Goal: Transaction & Acquisition: Purchase product/service

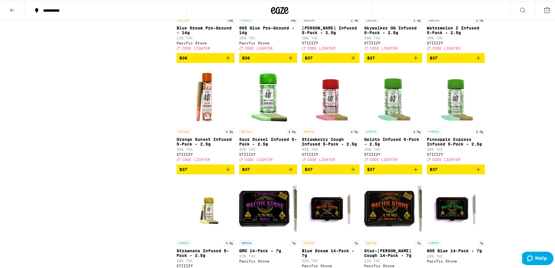
scroll to position [2592, 0]
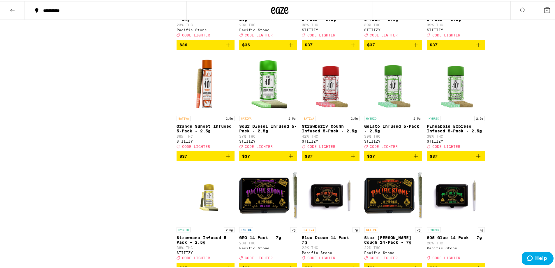
click at [350, 47] on icon "Add to bag" at bounding box center [353, 43] width 7 height 7
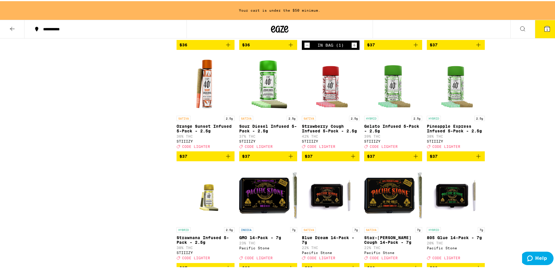
click at [477, 47] on icon "Add to bag" at bounding box center [478, 43] width 7 height 7
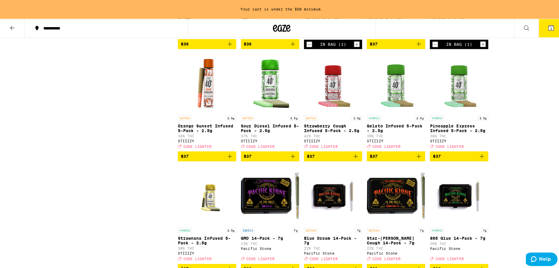
scroll to position [2592, 0]
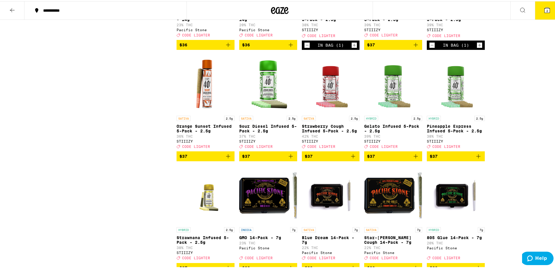
click at [544, 10] on icon at bounding box center [547, 9] width 7 height 7
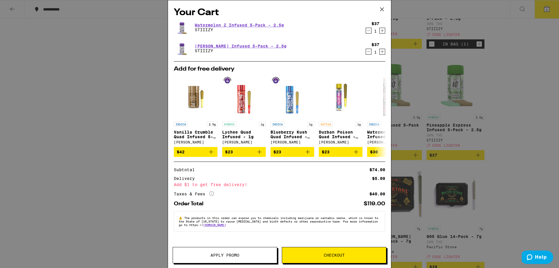
click at [231, 252] on button "Apply Promo" at bounding box center [225, 255] width 105 height 16
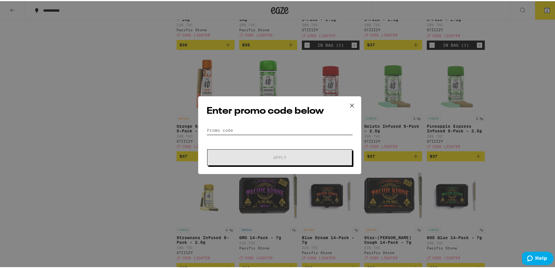
click at [278, 128] on input "Promo Code" at bounding box center [280, 129] width 146 height 9
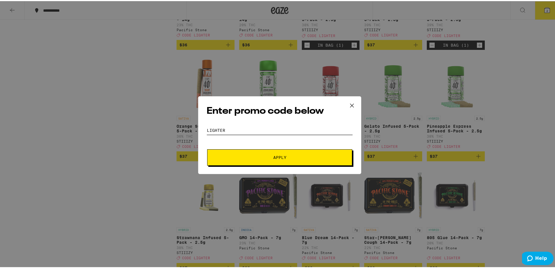
type input "LIGHTER"
click at [293, 154] on button "Apply" at bounding box center [279, 156] width 145 height 16
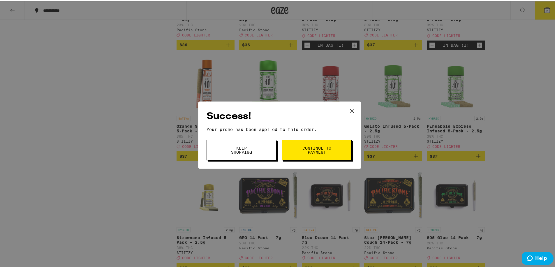
click at [349, 111] on icon at bounding box center [351, 109] width 9 height 9
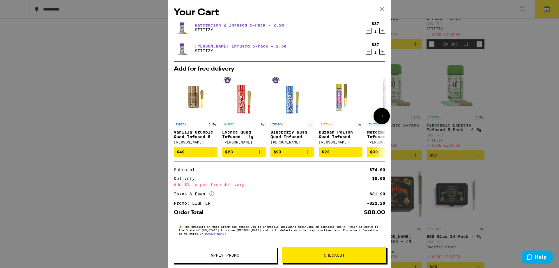
scroll to position [4, 0]
click at [343, 250] on button "Checkout" at bounding box center [334, 255] width 105 height 16
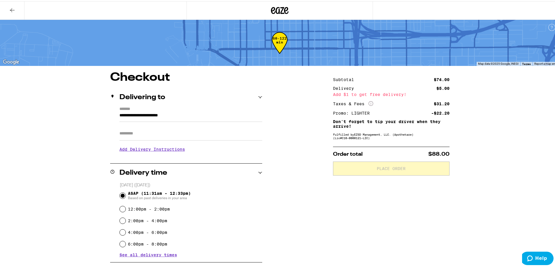
click at [160, 137] on input "Apt/Suite" at bounding box center [190, 132] width 143 height 14
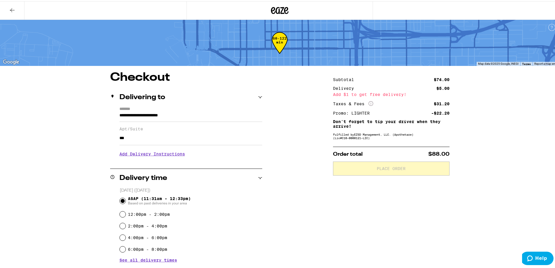
type input "***"
click at [44, 143] on div "**********" at bounding box center [279, 197] width 559 height 395
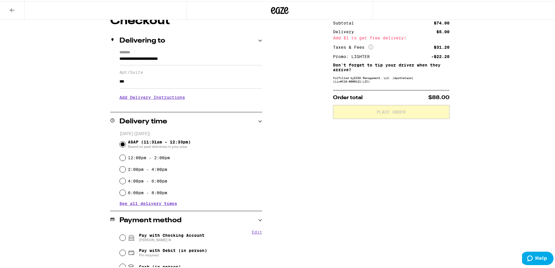
scroll to position [128, 0]
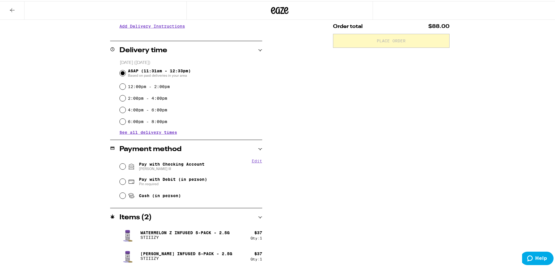
click at [133, 165] on span "Pay with Checking Account [PERSON_NAME]" at bounding box center [166, 164] width 77 height 9
click at [126, 165] on input "Pay with Checking Account [PERSON_NAME]" at bounding box center [123, 165] width 6 height 6
radio input "true"
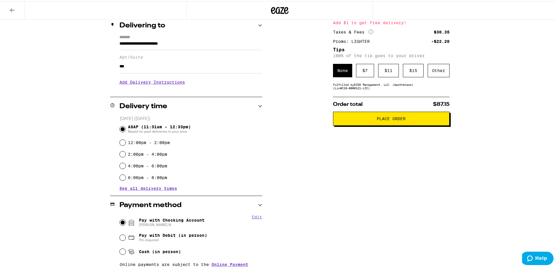
scroll to position [0, 0]
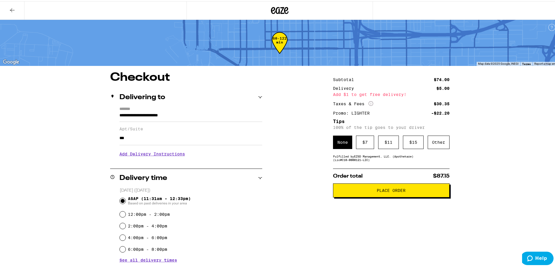
click at [401, 191] on span "Place Order" at bounding box center [391, 189] width 29 height 4
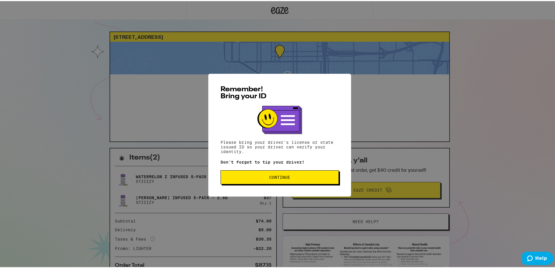
click at [277, 174] on button "Continue" at bounding box center [279, 176] width 118 height 14
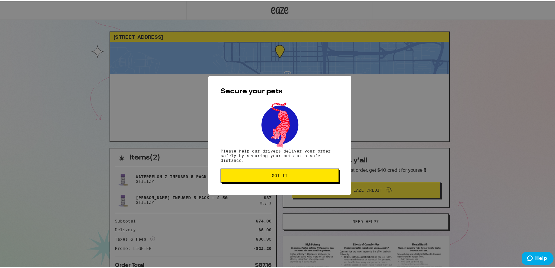
click at [277, 174] on span "Got it" at bounding box center [280, 174] width 16 height 4
